Goal: Information Seeking & Learning: Compare options

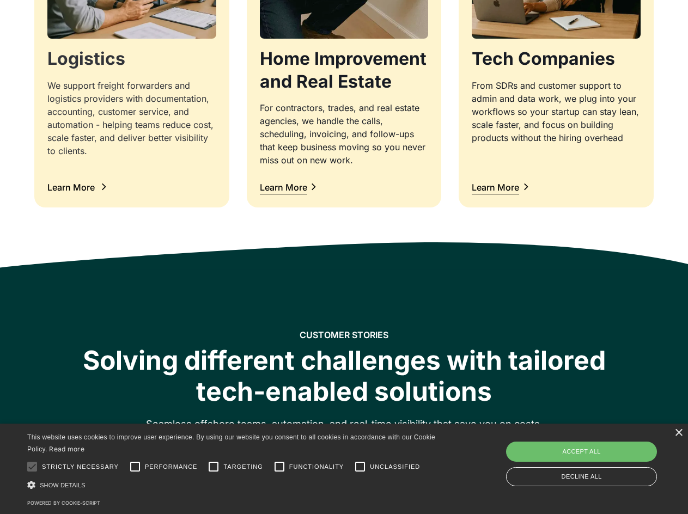
scroll to position [1252, 0]
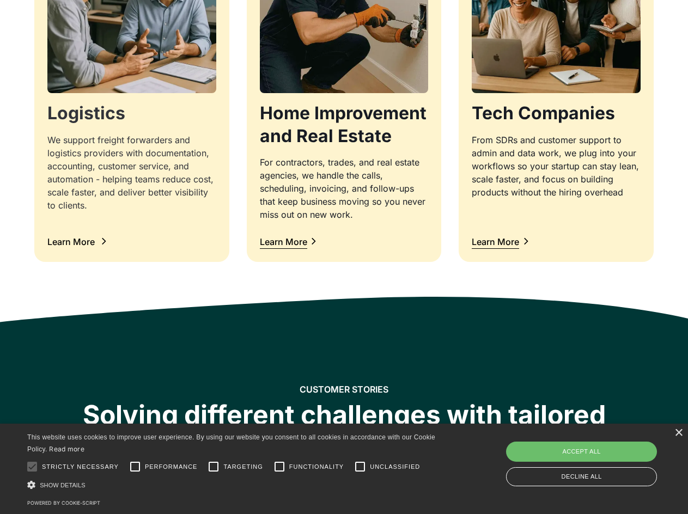
click at [136, 161] on div "We support freight forwarders and logistics providers with documentation, accou…" at bounding box center [131, 172] width 169 height 78
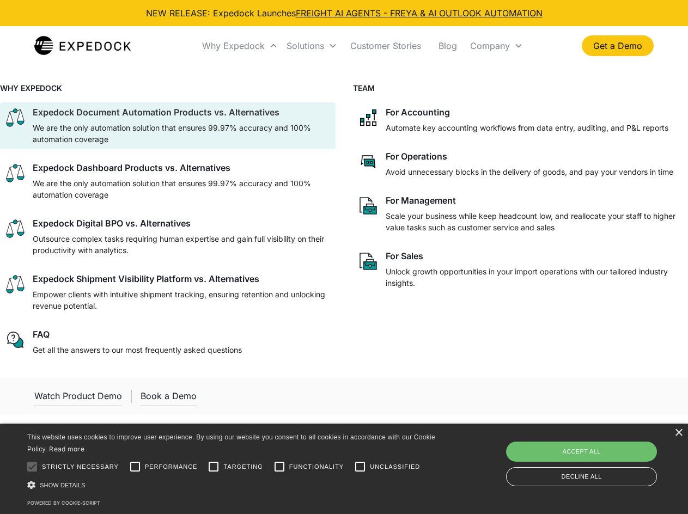
click at [246, 125] on p "We are the only automation solution that ensures 99.97% accuracy and 100% autom…" at bounding box center [182, 133] width 298 height 23
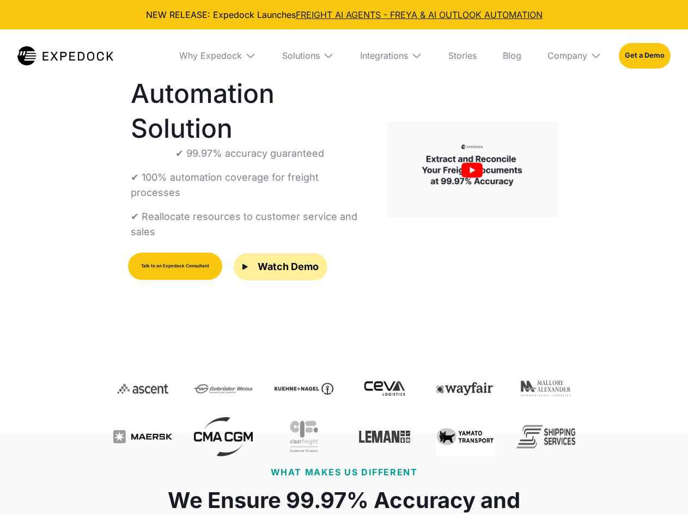
select select
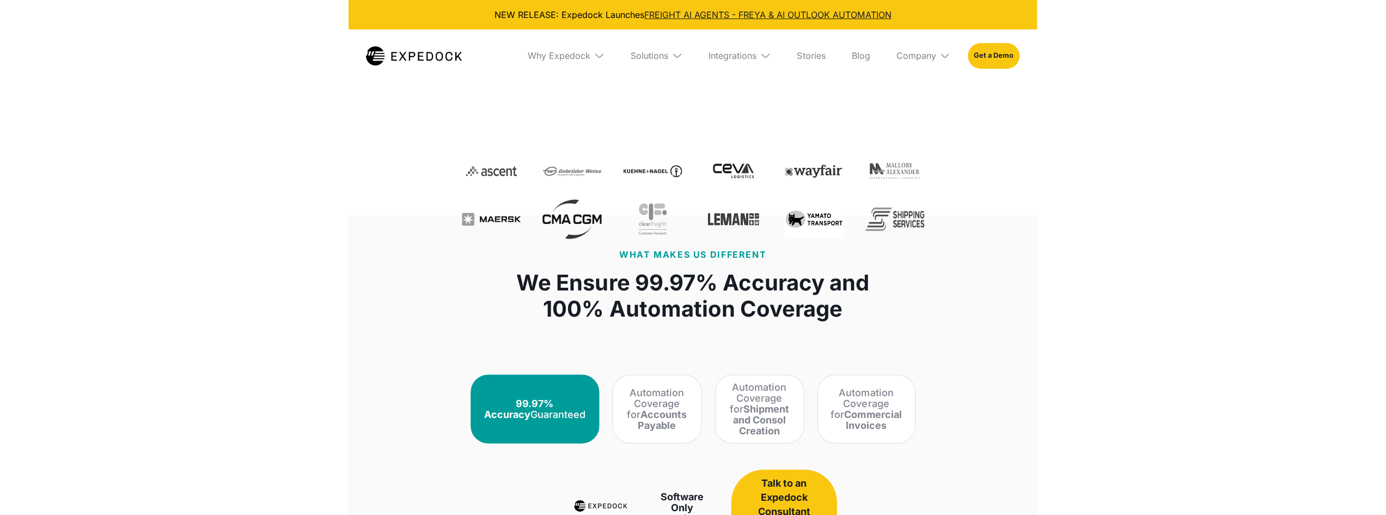
scroll to position [272, 0]
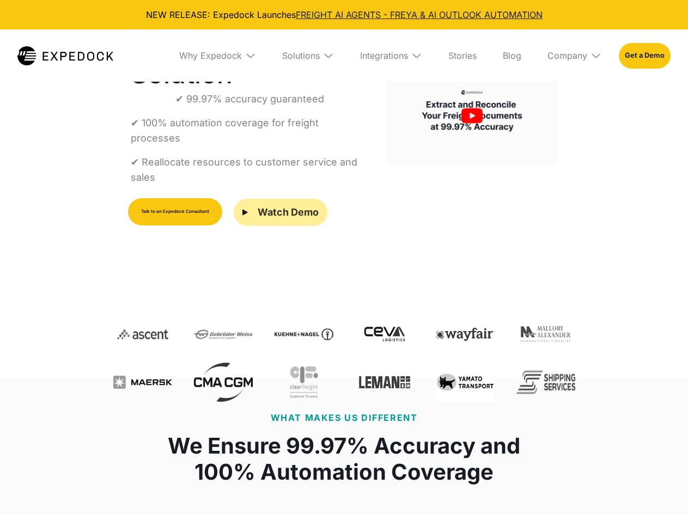
click at [263, 205] on div "Watch Demo" at bounding box center [288, 212] width 61 height 14
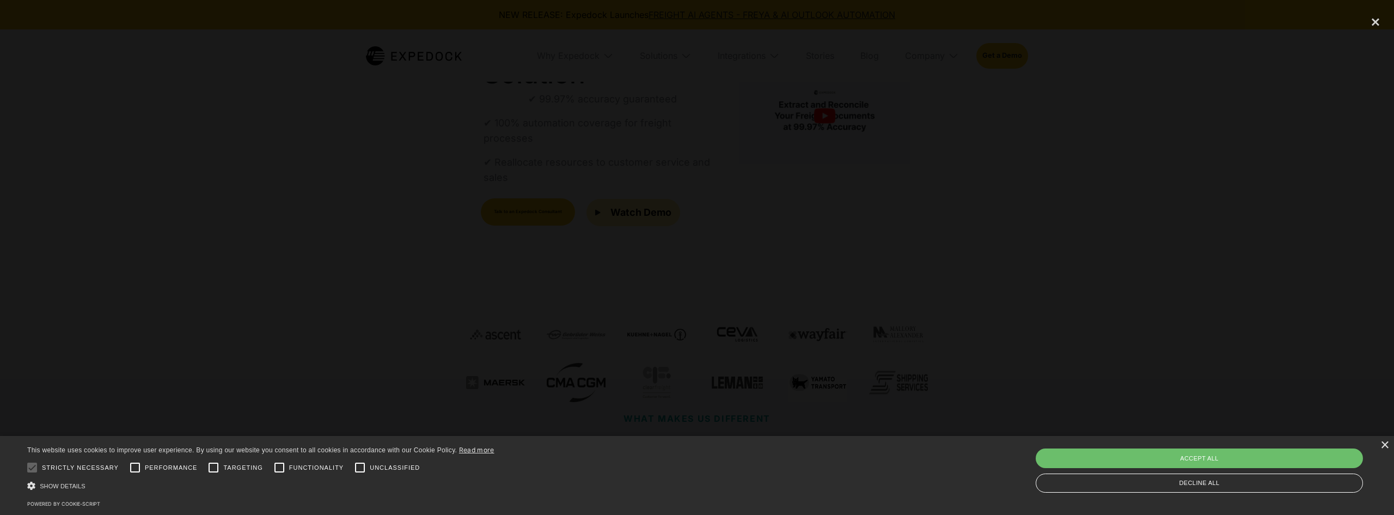
click at [687, 291] on div at bounding box center [697, 257] width 1394 height 494
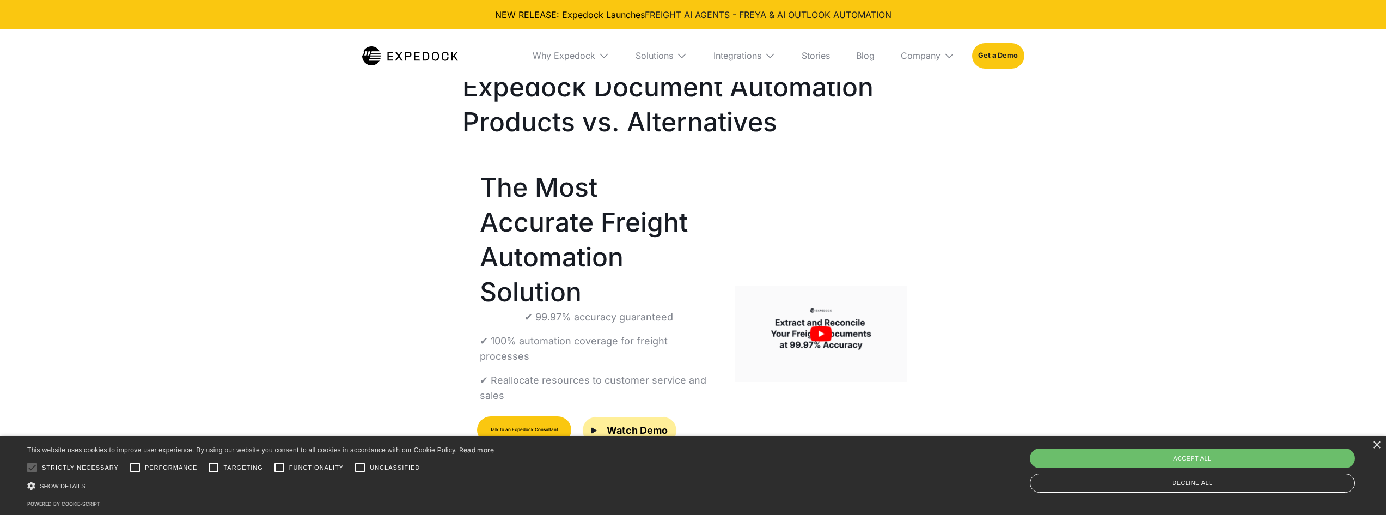
scroll to position [0, 0]
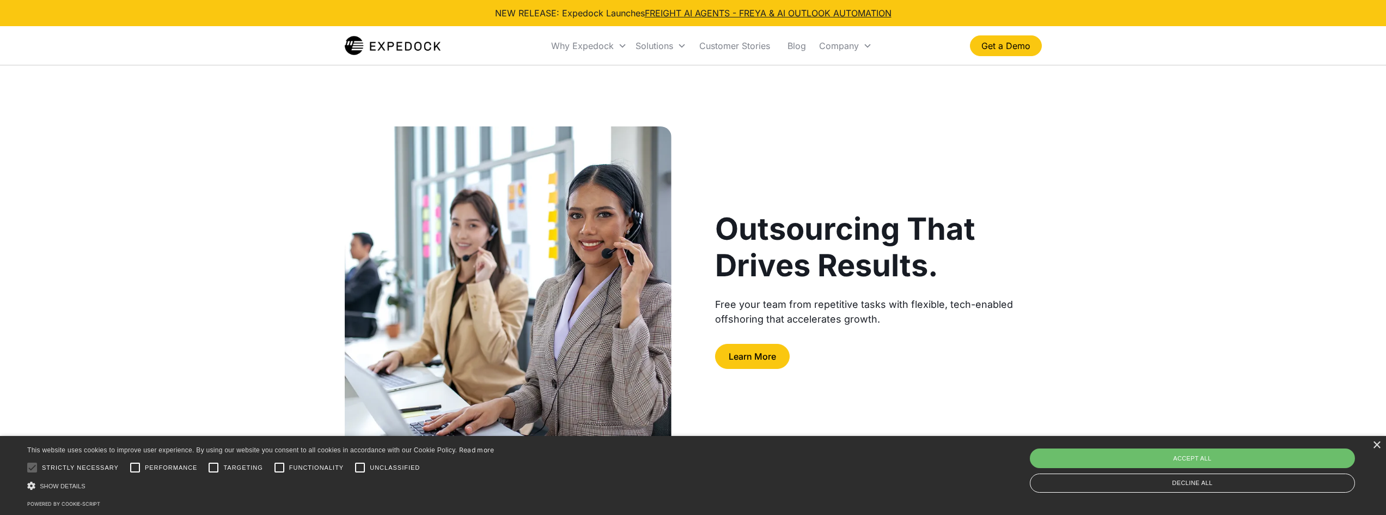
click at [1230, 219] on div "Outsourcing That Drives Results. Free your team from repetitive tasks with flex…" at bounding box center [693, 329] width 1386 height 406
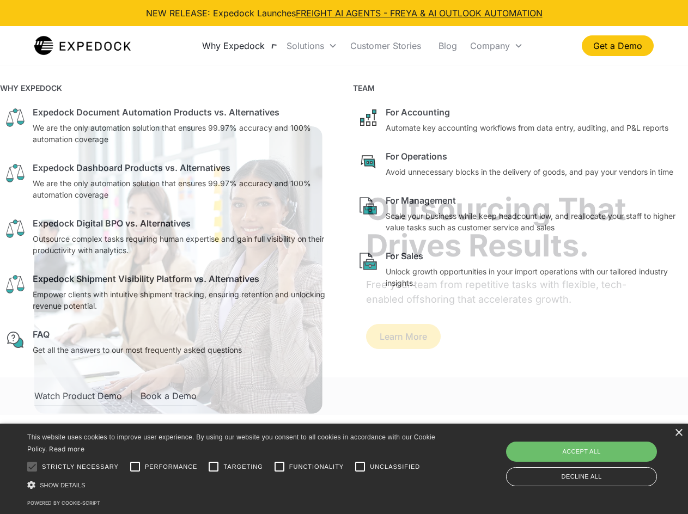
click at [222, 47] on div "Why Expedock" at bounding box center [233, 45] width 63 height 11
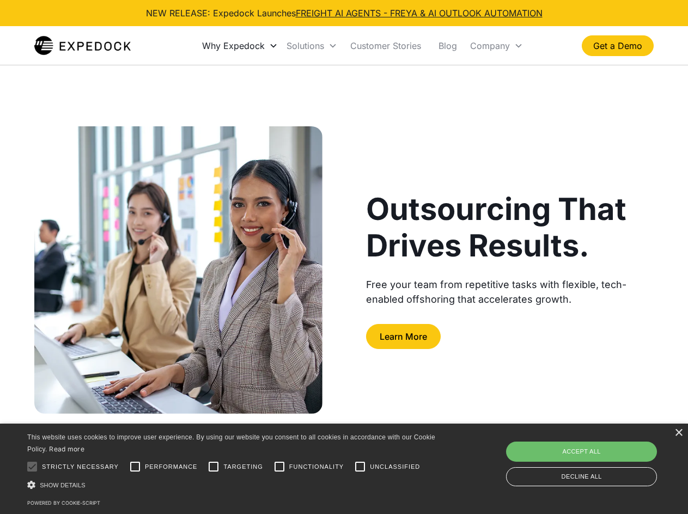
click at [222, 47] on div "Why Expedock" at bounding box center [233, 45] width 63 height 11
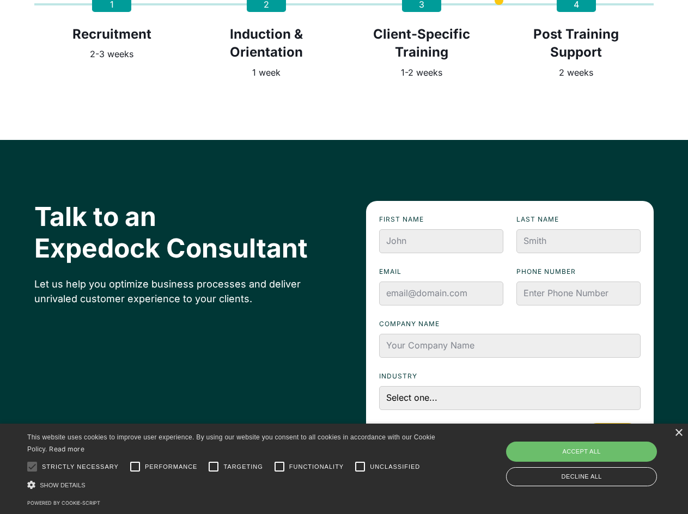
scroll to position [2879, 0]
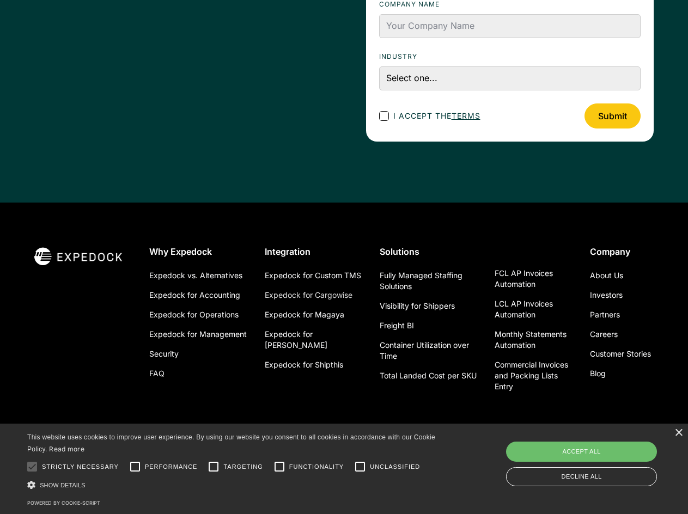
click at [342, 302] on link "Expedock for Cargowise" at bounding box center [309, 295] width 88 height 20
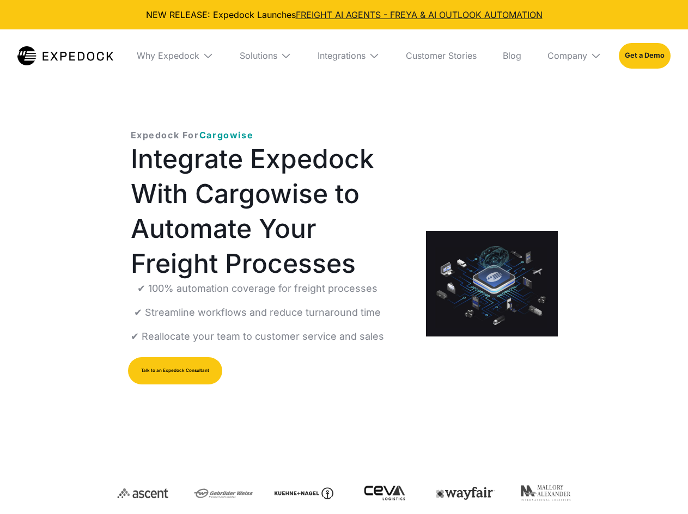
select select
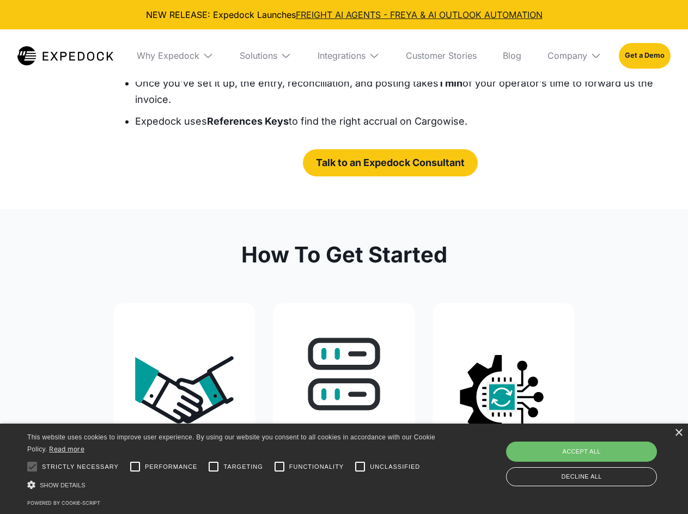
scroll to position [1851, 0]
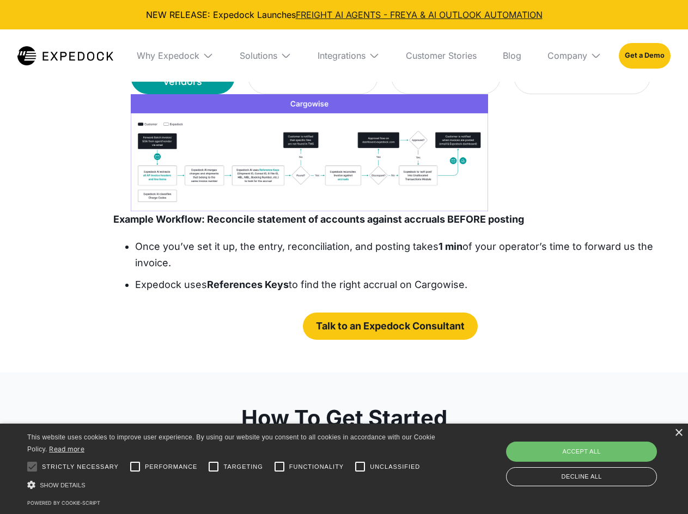
click at [70, 47] on img at bounding box center [65, 55] width 96 height 19
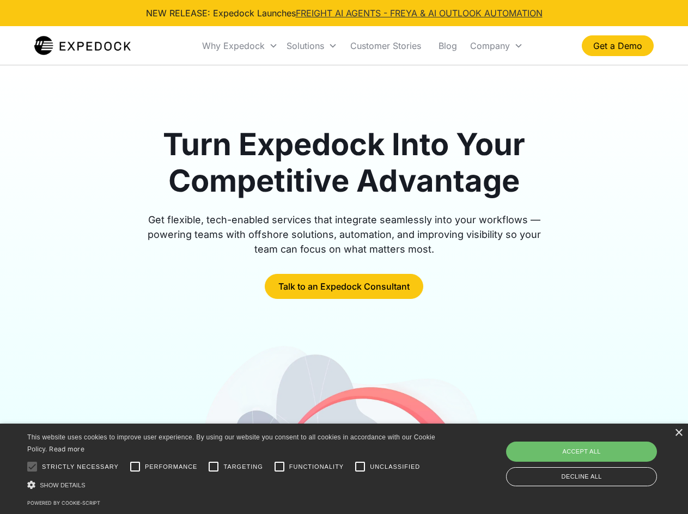
click at [353, 15] on link "FREIGHT AI AGENTS - FREYA & AI OUTLOOK AUTOMATION" at bounding box center [419, 13] width 247 height 11
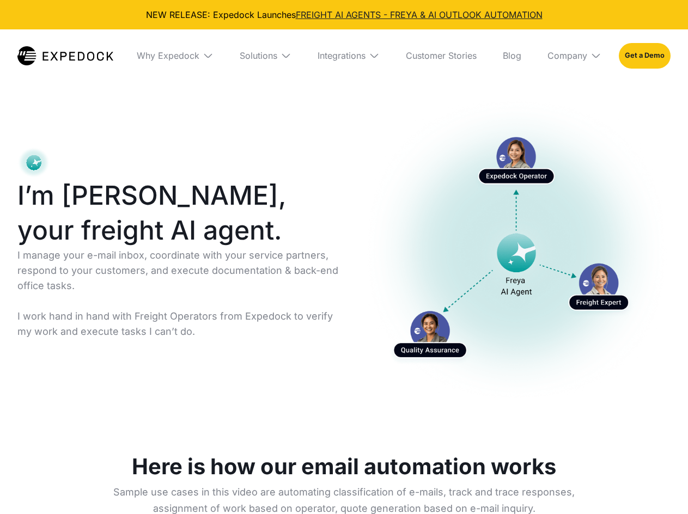
select select
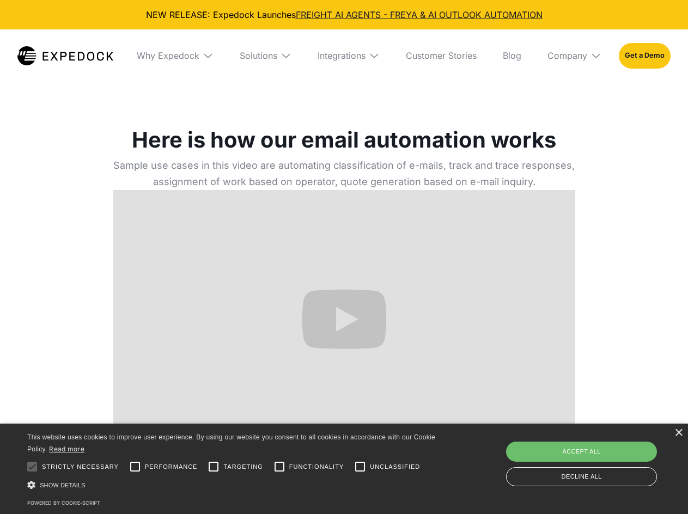
scroll to position [381, 0]
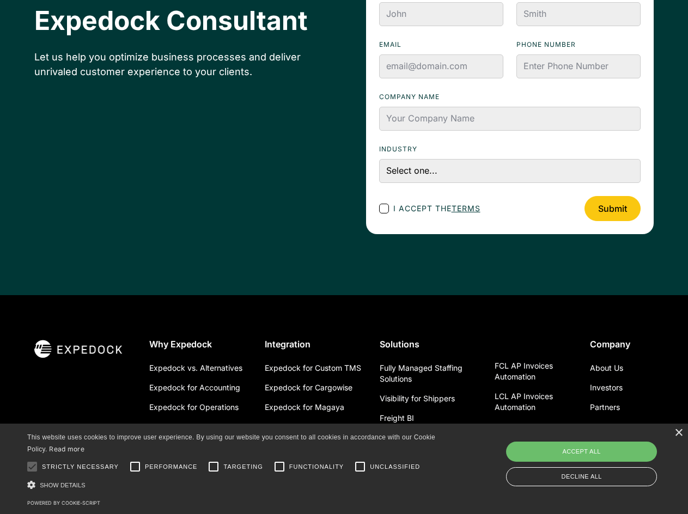
scroll to position [3936, 0]
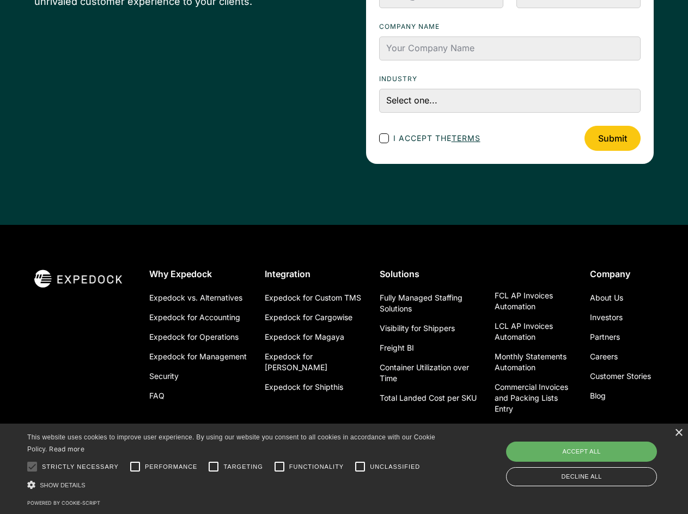
click at [612, 448] on div "Accept all" at bounding box center [581, 452] width 151 height 20
checkbox input "true"
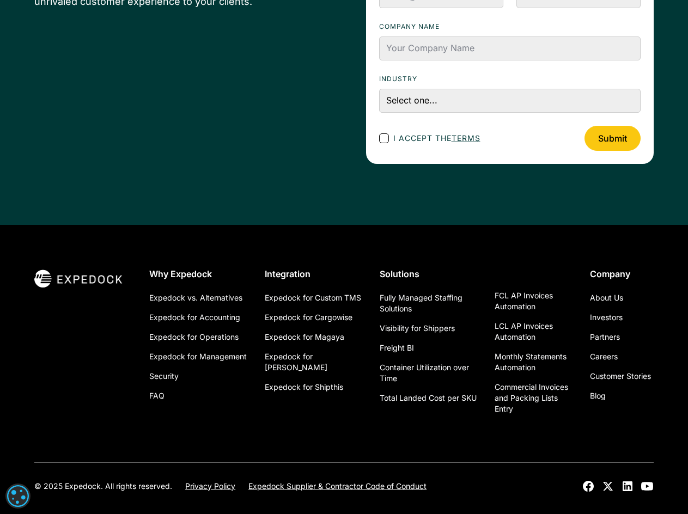
click at [68, 481] on div "© 2025 Expedock. All rights reserved." at bounding box center [103, 486] width 138 height 11
copy div "Expedock"
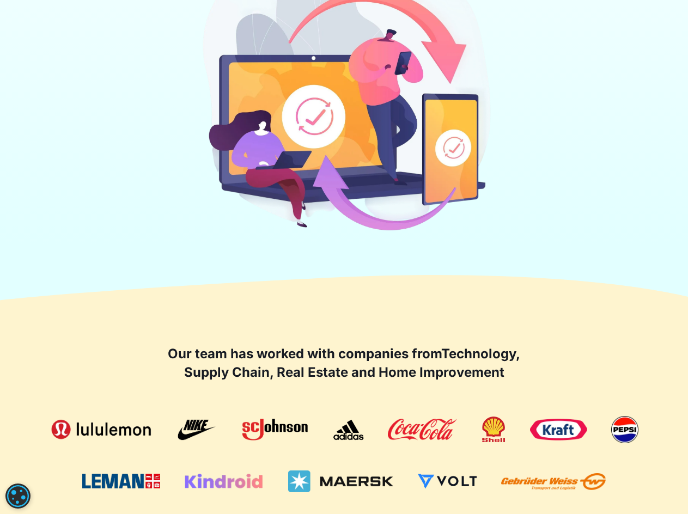
scroll to position [16, 0]
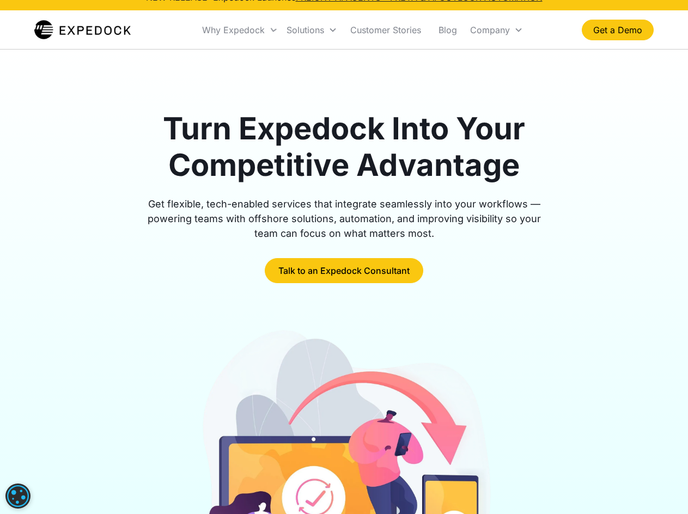
click at [266, 55] on div "WHY EXPEDOCK Expedock Document Automation Products vs. Alternatives We are the …" at bounding box center [344, 205] width 688 height 313
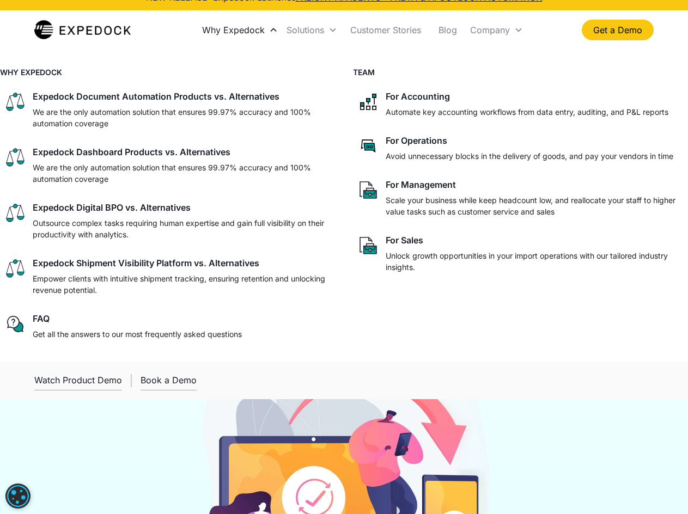
copy body "NEW RELEASE: Expedock Launches FREIGHT AI AGENTS - FREYA & AI OUTLOOK AUTOMATIO…"
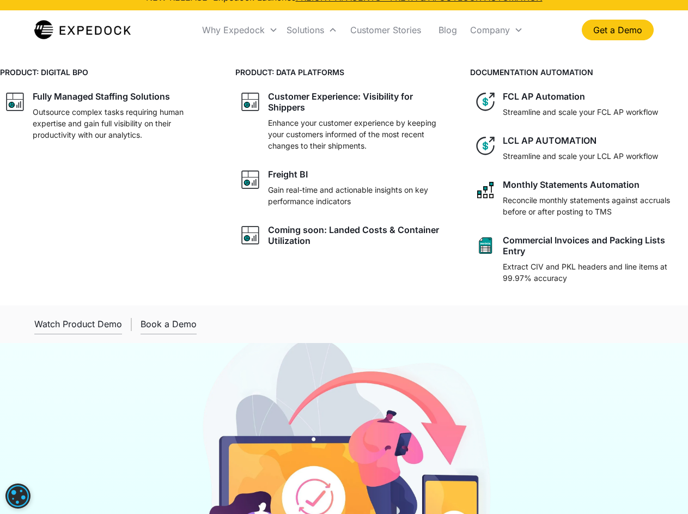
click at [259, 54] on div "PRODUCT: DIGITAL BPO Fully Managed Staffing Solutions Outsource complex tasks r…" at bounding box center [344, 177] width 688 height 256
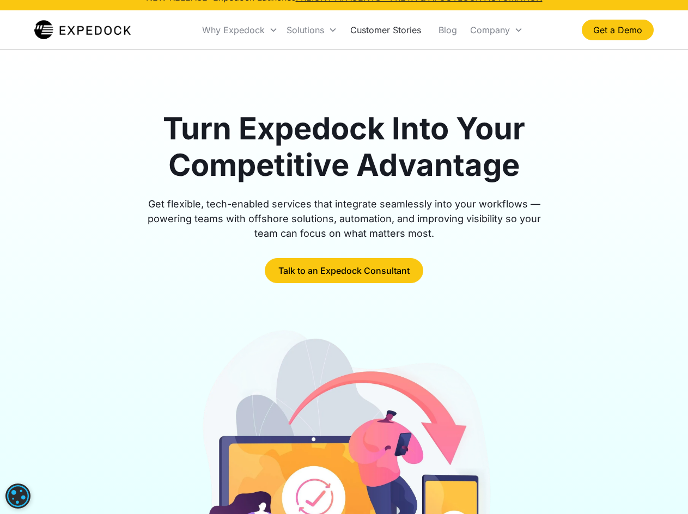
click at [382, 29] on link "Customer Stories" at bounding box center [385, 29] width 88 height 37
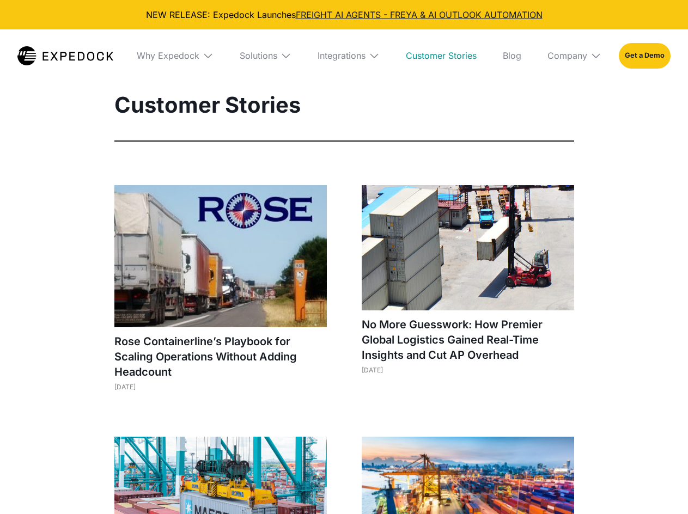
select select
click at [394, 123] on div "Customer Stories" at bounding box center [344, 116] width 512 height 50
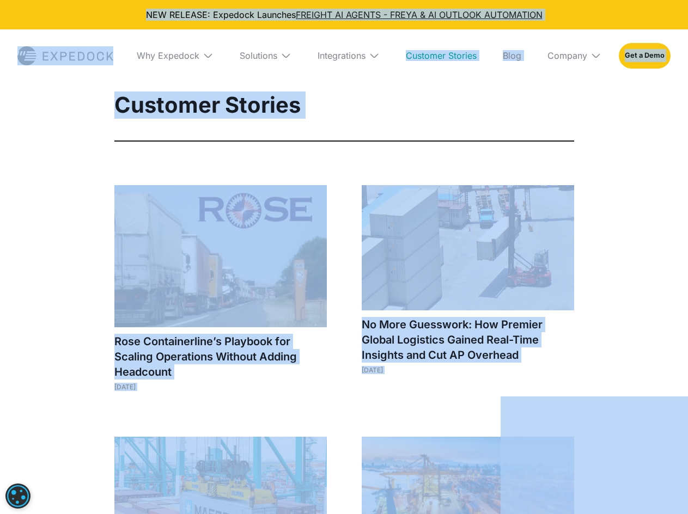
copy body "LOR IPSUMDO: Sitametc Adipisci ELITSED DO EIUSMO - TEMPO & IN UTLABOR ETDOLOREM…"
click at [436, 54] on link "Customer Stories" at bounding box center [441, 55] width 88 height 52
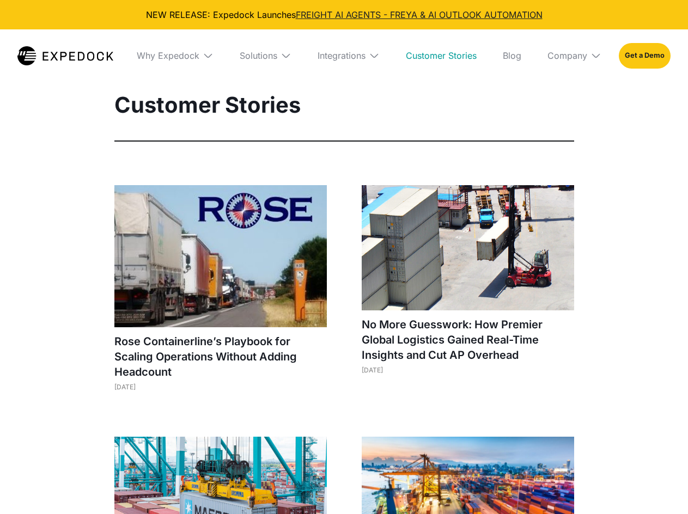
select select
click at [507, 58] on link "Blog" at bounding box center [512, 55] width 36 height 52
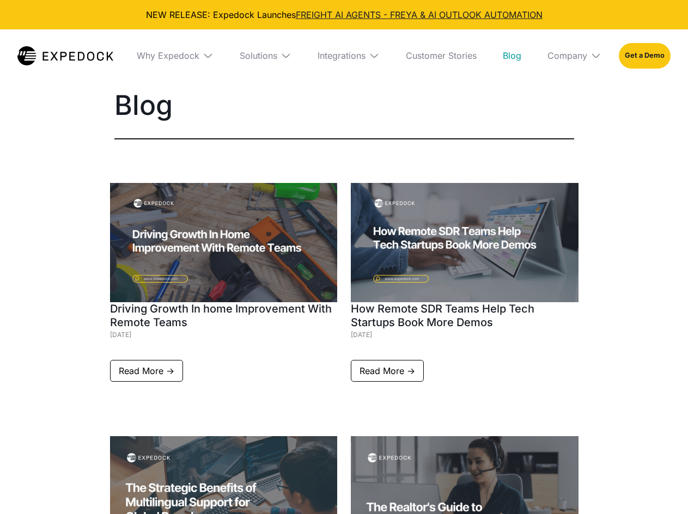
select select
click at [280, 230] on img at bounding box center [224, 242] width 228 height 119
click at [274, 305] on h1 "Driving Growth In home Improvement With Remote Teams" at bounding box center [224, 315] width 228 height 27
click at [174, 359] on div "Driving Growth In home Improvement With Remote Teams September 17, 2025 Read Mo…" at bounding box center [224, 282] width 228 height 199
click at [167, 363] on link "Read More ->" at bounding box center [146, 371] width 73 height 22
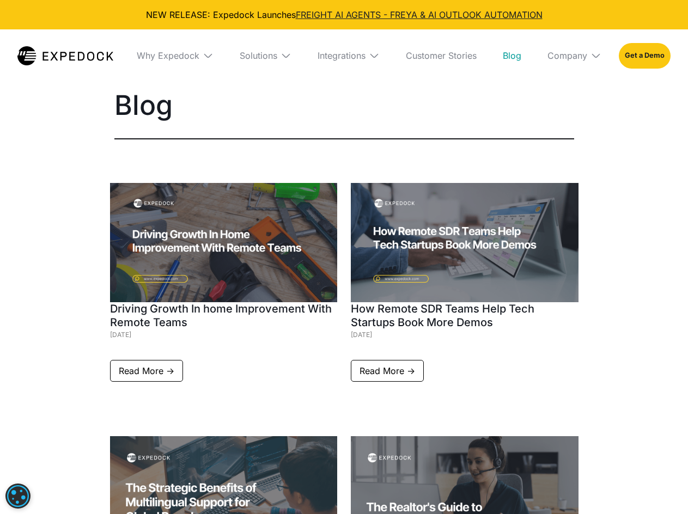
click at [424, 298] on img at bounding box center [465, 242] width 228 height 119
click at [418, 367] on link "Read More ->" at bounding box center [387, 371] width 73 height 22
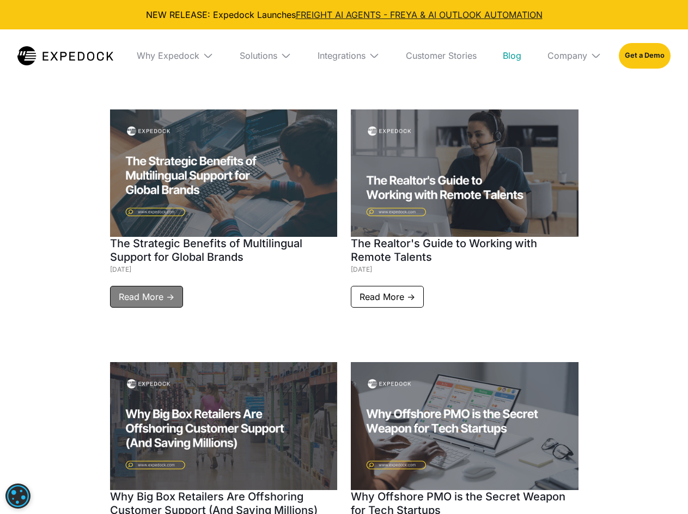
drag, startPoint x: 190, startPoint y: 289, endPoint x: 180, endPoint y: 289, distance: 9.8
click at [192, 289] on div "The Strategic Benefits of Multilingual Support for Global Brands September 3, 2…" at bounding box center [224, 208] width 228 height 199
click at [173, 291] on link "Read More ->" at bounding box center [146, 297] width 73 height 22
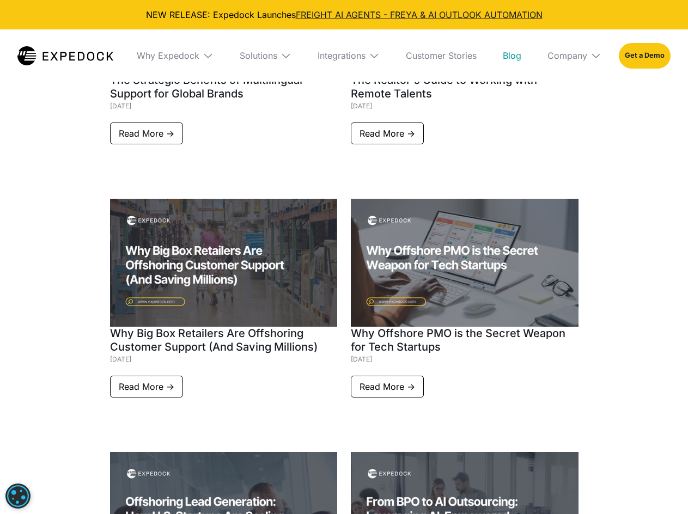
scroll to position [545, 0]
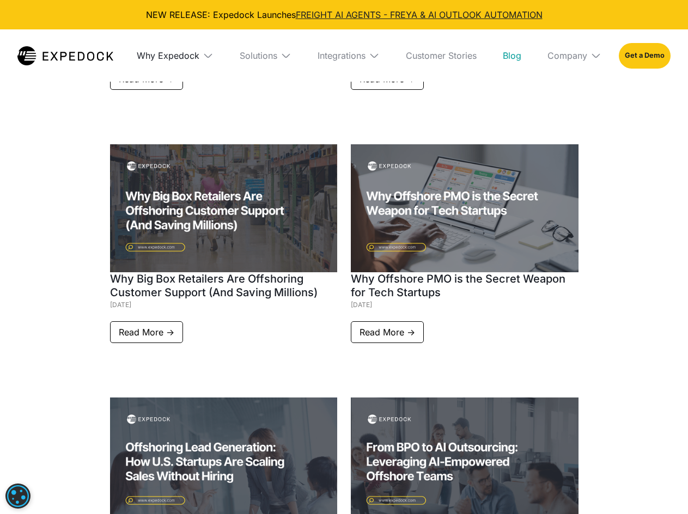
click at [164, 52] on div "Why Expedock" at bounding box center [168, 55] width 63 height 11
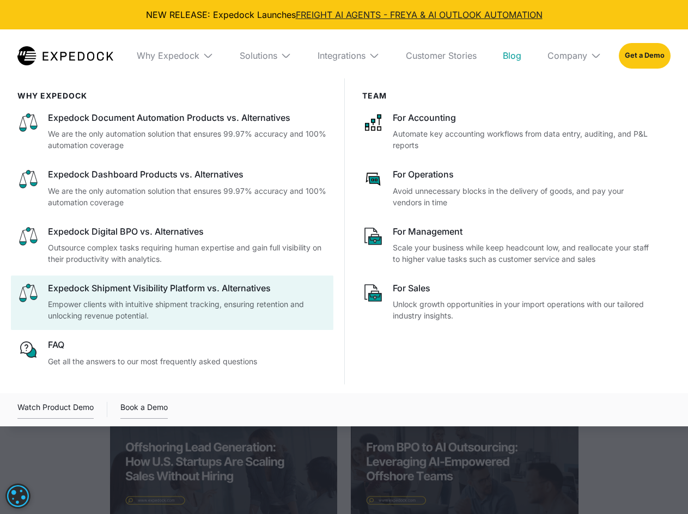
click at [196, 291] on div "Expedock Shipment Visibility Platform vs. Alternatives" at bounding box center [187, 288] width 279 height 12
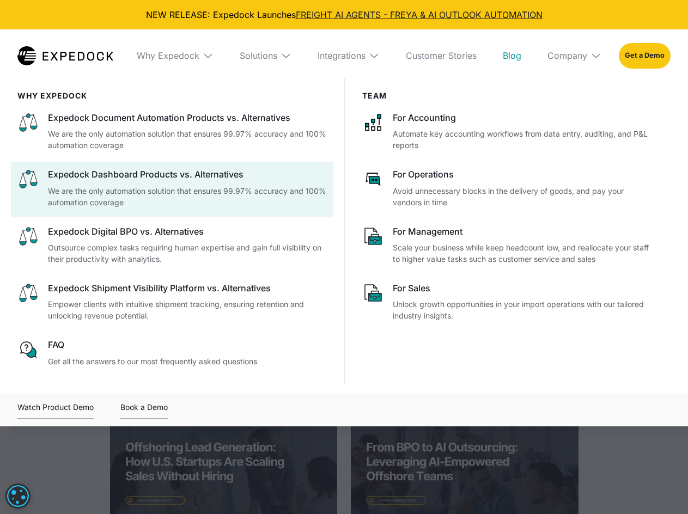
click at [176, 177] on div "Expedock Dashboard Products vs. Alternatives" at bounding box center [187, 174] width 279 height 12
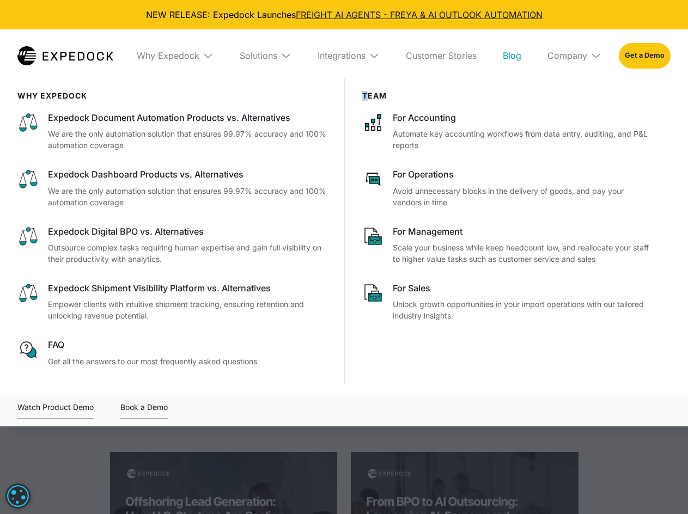
drag, startPoint x: 365, startPoint y: 91, endPoint x: 284, endPoint y: 81, distance: 81.7
click at [361, 89] on div "Team For Accounting Automate key accounting workflows from data entry, auditing…" at bounding box center [507, 231] width 327 height 306
click at [91, 62] on img at bounding box center [65, 55] width 96 height 19
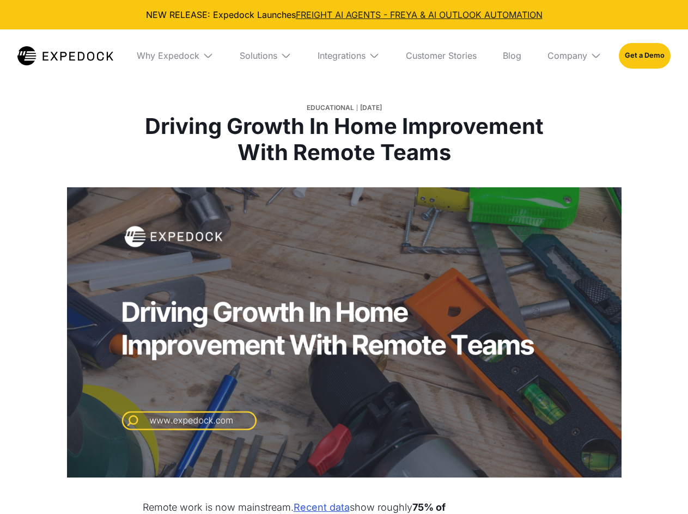
select select
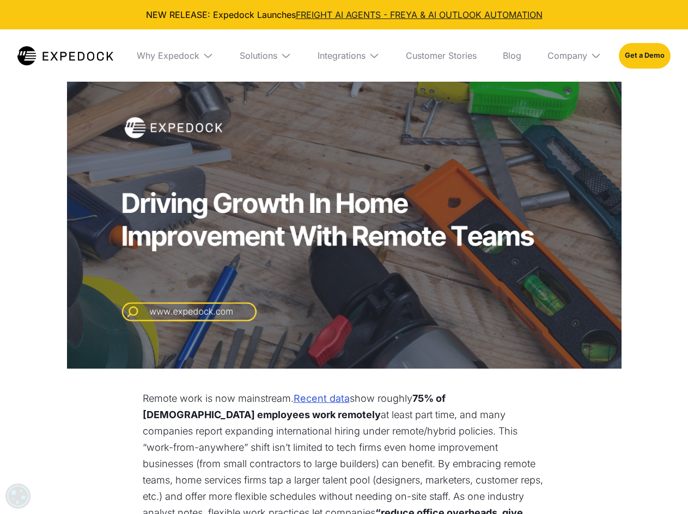
scroll to position [163, 0]
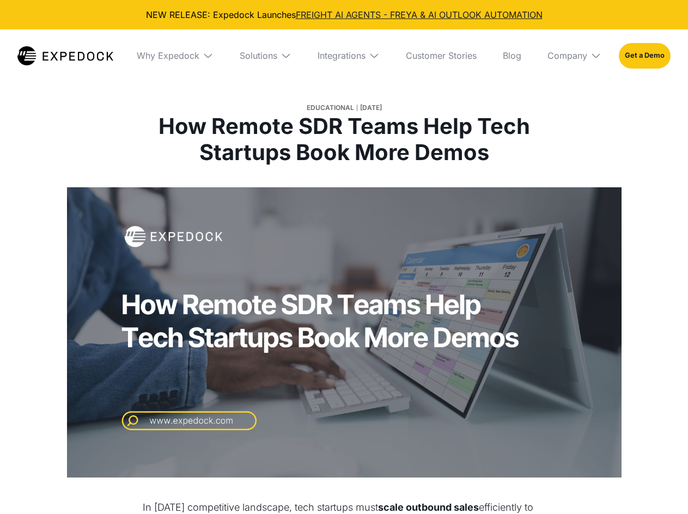
select select
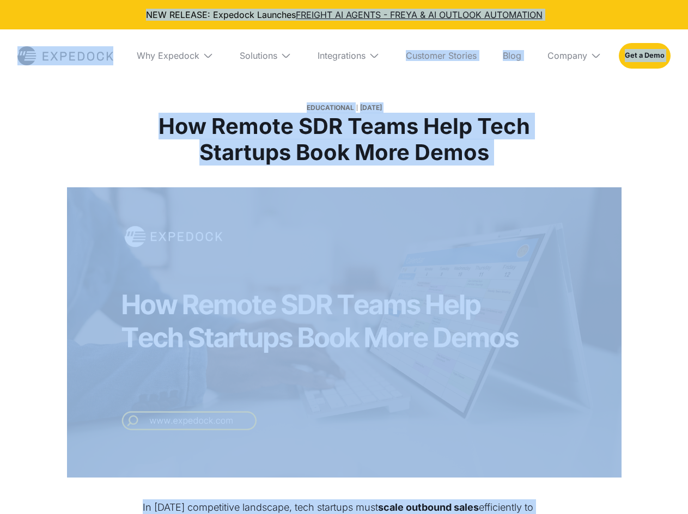
copy body "NEW RELEASE: Expedock Launches FREIGHT AI AGENTS - FREYA & AI OUTLOOK AUTOMATIO…"
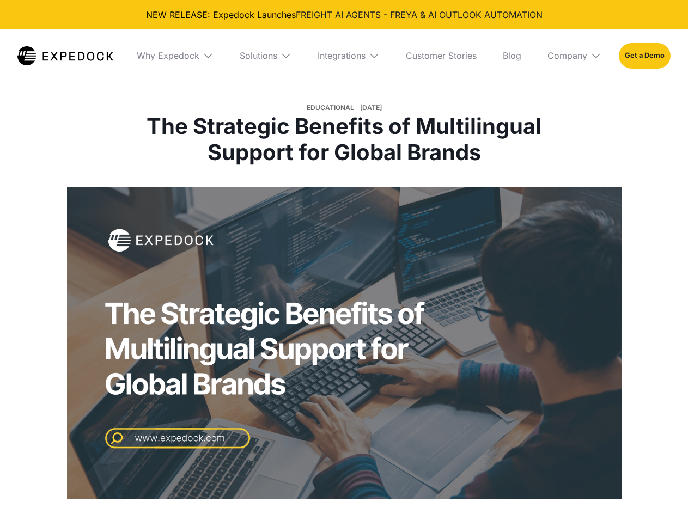
select select
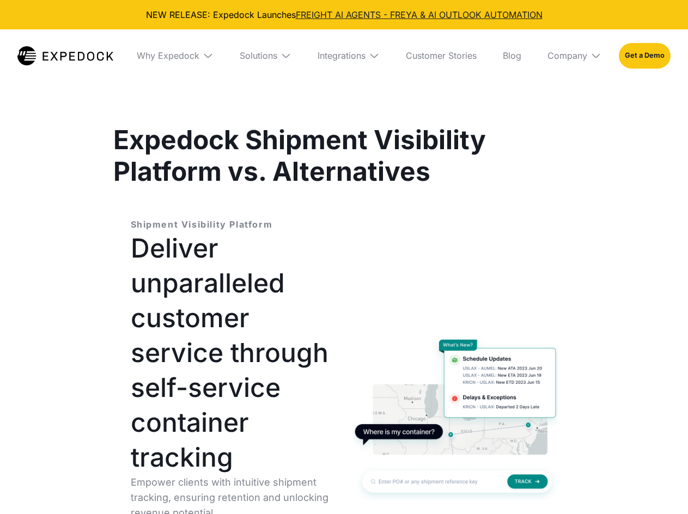
select select
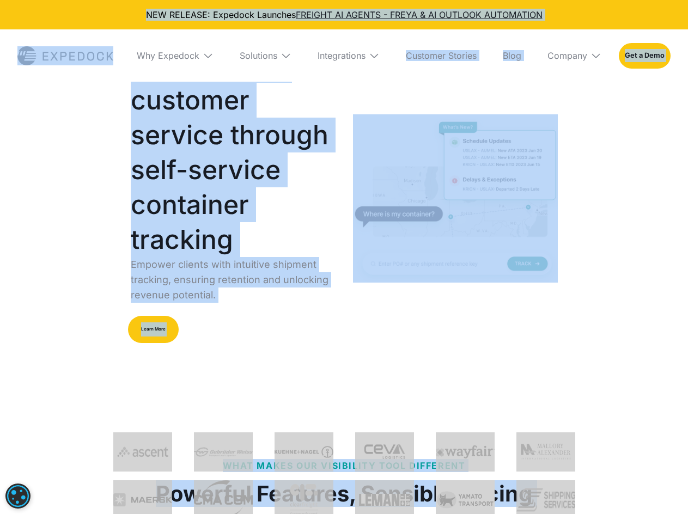
scroll to position [163, 0]
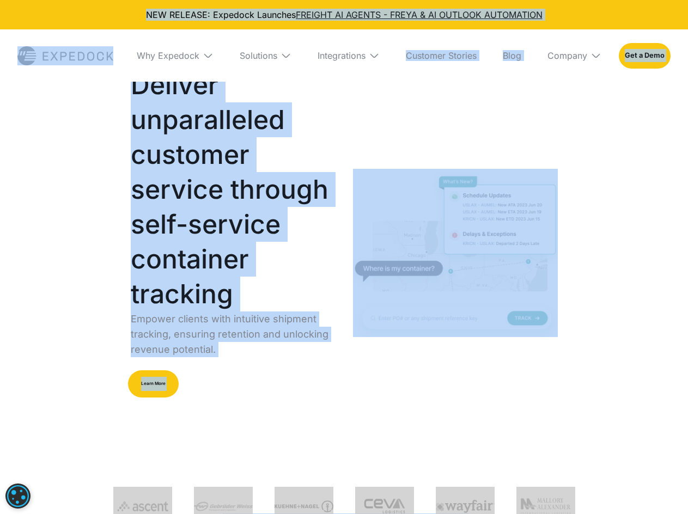
click at [197, 325] on p "Empower clients with intuitive shipment tracking, ensuring retention and unlock…" at bounding box center [233, 334] width 205 height 46
click at [144, 390] on link "Learn More" at bounding box center [153, 383] width 51 height 27
click at [146, 387] on link "Learn More" at bounding box center [153, 383] width 51 height 27
click at [167, 373] on link "Learn More" at bounding box center [153, 383] width 51 height 27
click at [221, 276] on h1 "Deliver unparalleled customer service through self-service container tracking" at bounding box center [233, 190] width 205 height 244
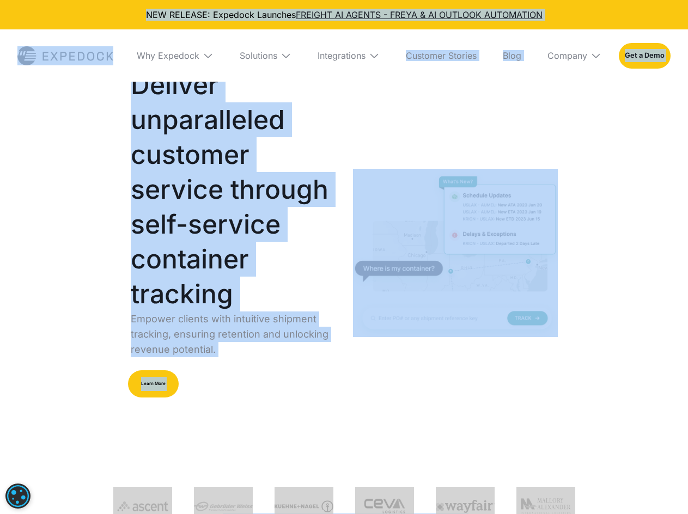
click at [230, 246] on h1 "Deliver unparalleled customer service through self-service container tracking" at bounding box center [233, 190] width 205 height 244
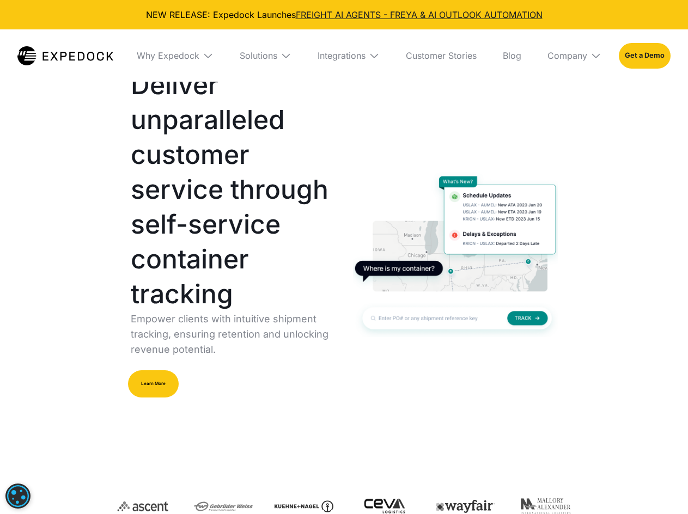
click at [243, 217] on h1 "Deliver unparalleled customer service through self-service container tracking" at bounding box center [233, 190] width 205 height 244
click at [163, 373] on link "Learn More" at bounding box center [153, 383] width 51 height 27
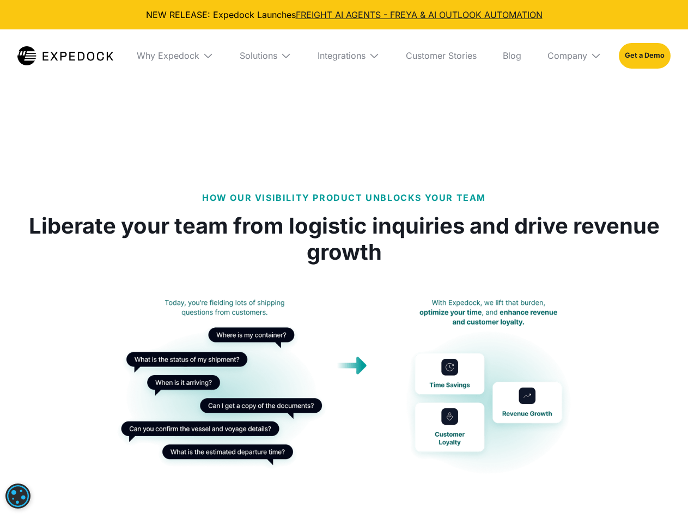
scroll to position [1742, 0]
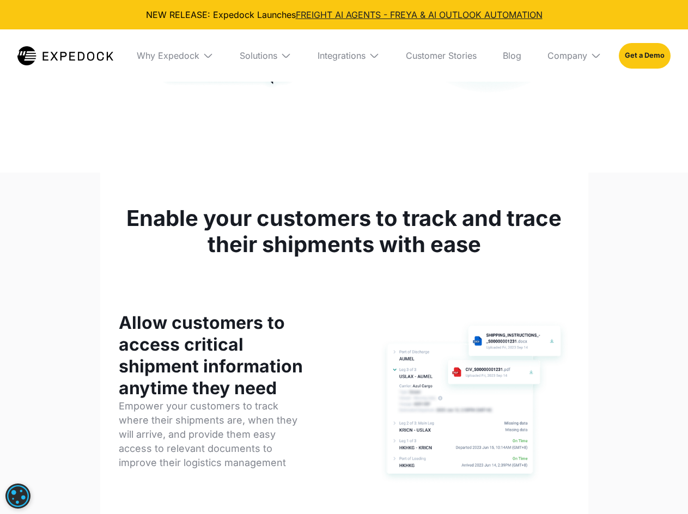
click at [172, 333] on h2 "Allow customers to access critical shipment information anytime they need" at bounding box center [214, 355] width 191 height 87
copy body "LOR IPSUMDO: Sitametc Adipisci ELITSED DO EIUSMO - TEMPO & IN UTLABOR ETDOLOREM…"
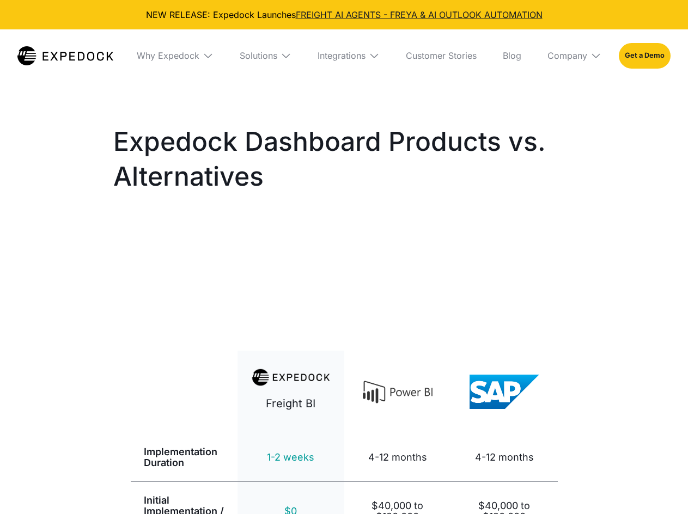
select select
click at [212, 161] on h1 "Expedock Dashboard Products vs. Alternatives" at bounding box center [344, 159] width 462 height 70
copy body "NEW RELEASE: Expedock Launches FREIGHT AI AGENTS - FREYA & AI OUTLOOK AUTOMATIO…"
